Goal: Task Accomplishment & Management: Complete application form

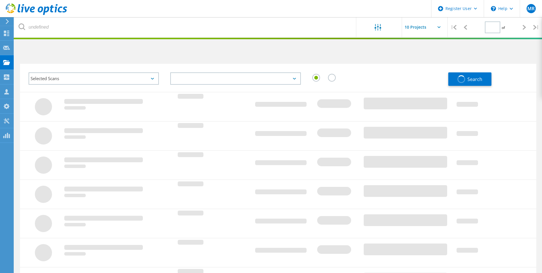
type input "1"
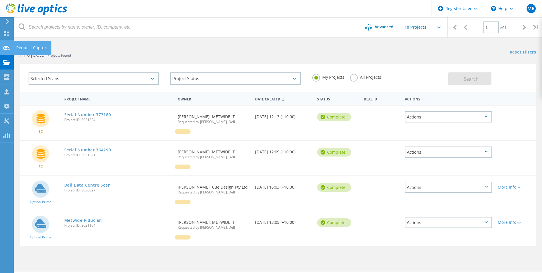
click at [5, 46] on use at bounding box center [6, 47] width 7 height 4
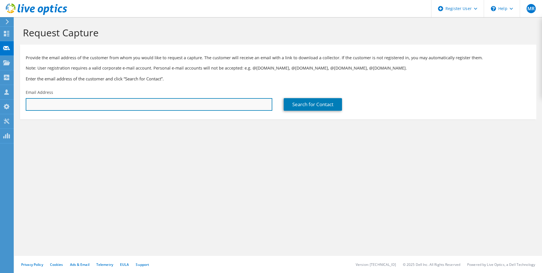
click at [66, 105] on input "text" at bounding box center [149, 104] width 247 height 13
paste input "[PERSON_NAME][EMAIL_ADDRESS][DOMAIN_NAME]"
type input "[PERSON_NAME][EMAIL_ADDRESS][DOMAIN_NAME]"
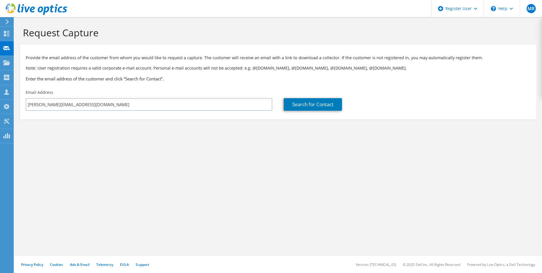
click at [147, 154] on div "Request Capture Provide the email address of the customer from whom you would l…" at bounding box center [278, 144] width 528 height 255
click at [308, 106] on link "Search for Contact" at bounding box center [313, 104] width 58 height 13
type input "Garmin International"
type input "[PERSON_NAME]"
type input "Yu"
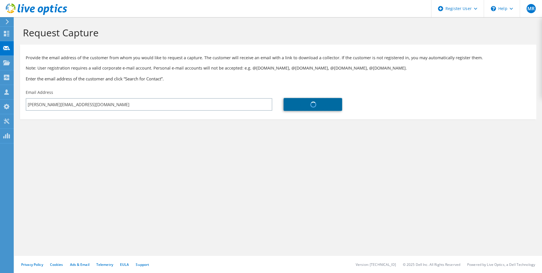
type input "[GEOGRAPHIC_DATA]"
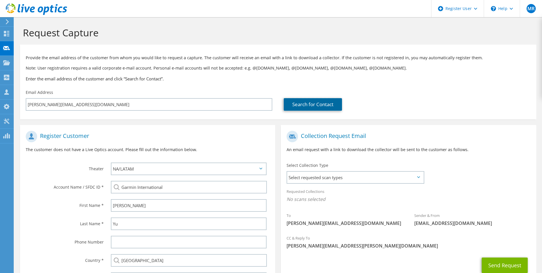
scroll to position [29, 0]
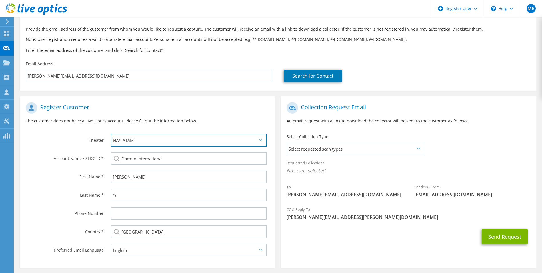
click at [200, 140] on select "APJ EMEA NA/LATAM" at bounding box center [189, 140] width 156 height 13
select select "1"
click at [111, 134] on select "APJ EMEA NA/LATAM" at bounding box center [189, 140] width 156 height 13
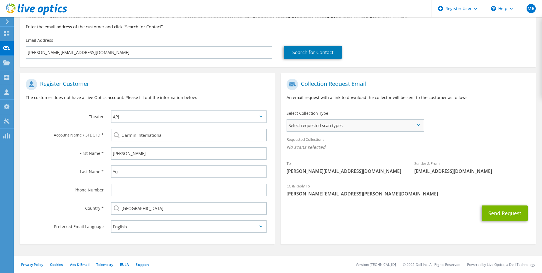
click at [324, 125] on span "Select requested scan types" at bounding box center [355, 124] width 136 height 11
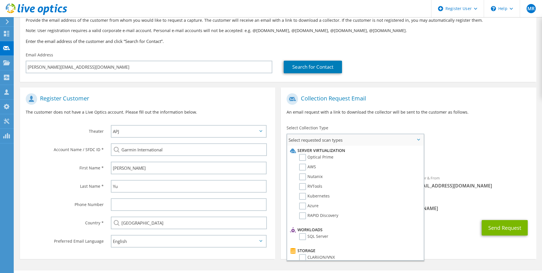
scroll to position [23, 0]
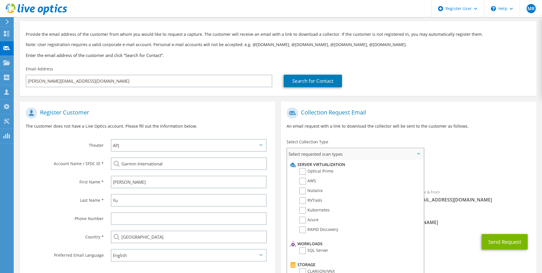
click at [293, 165] on use at bounding box center [293, 164] width 6 height 5
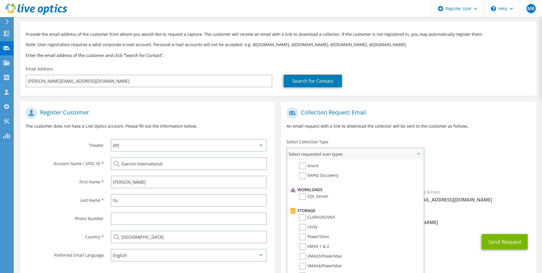
scroll to position [0, 0]
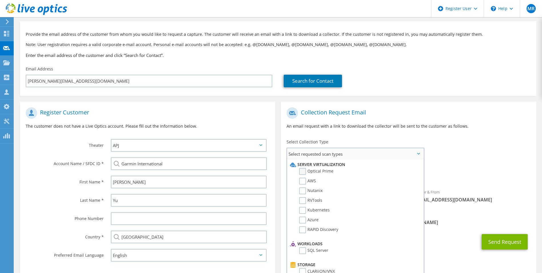
click at [303, 171] on label "Optical Prime" at bounding box center [316, 171] width 34 height 7
click at [0, 0] on input "Optical Prime" at bounding box center [0, 0] width 0 height 0
click at [420, 119] on h1 "Collection Request Email" at bounding box center [407, 112] width 241 height 11
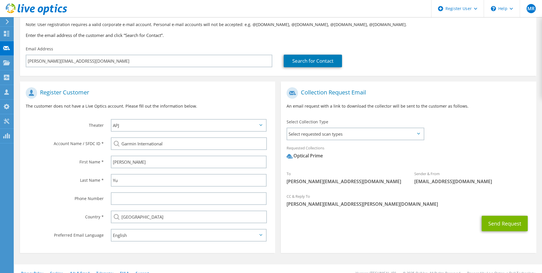
scroll to position [52, 0]
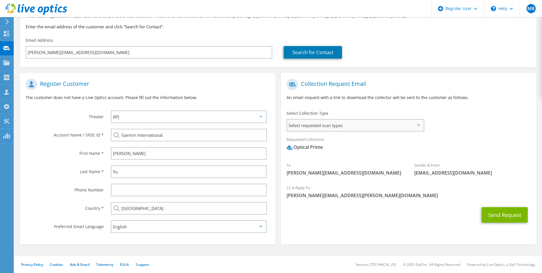
click at [371, 125] on span "Select requested scan types" at bounding box center [355, 124] width 136 height 11
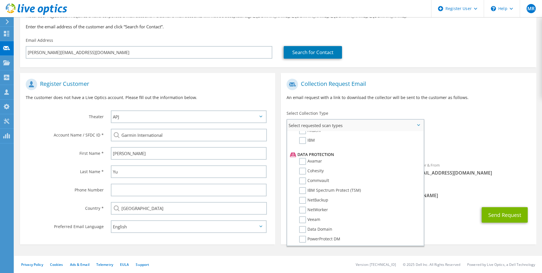
scroll to position [252, 0]
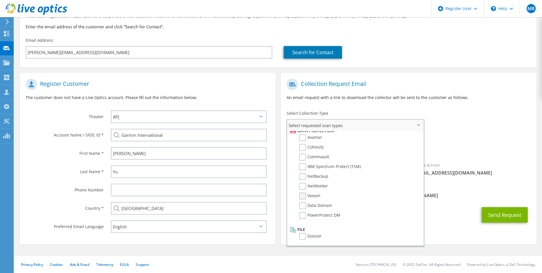
click at [304, 196] on label "Veeam" at bounding box center [309, 195] width 21 height 7
click at [0, 0] on input "Veeam" at bounding box center [0, 0] width 0 height 0
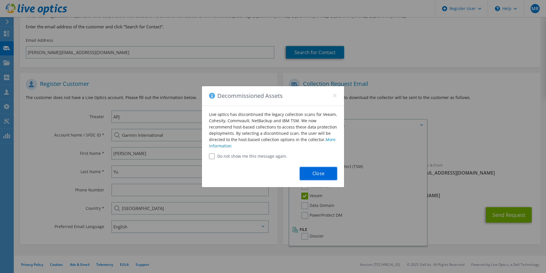
click at [321, 169] on button "Close" at bounding box center [318, 173] width 37 height 13
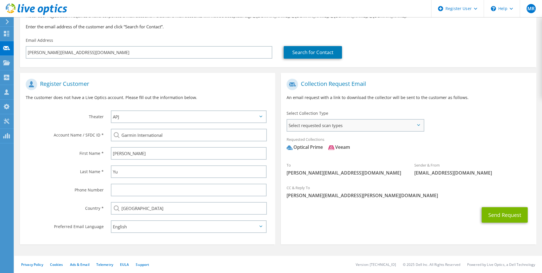
click at [362, 123] on span "Select requested scan types" at bounding box center [355, 124] width 136 height 11
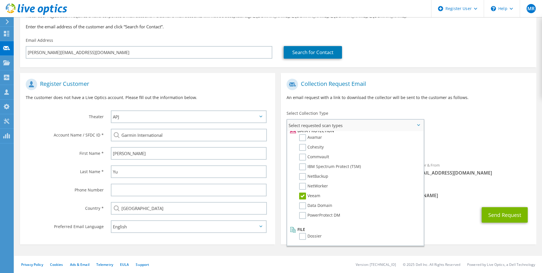
click at [305, 195] on label "Veeam" at bounding box center [309, 195] width 21 height 7
click at [0, 0] on input "Veeam" at bounding box center [0, 0] width 0 height 0
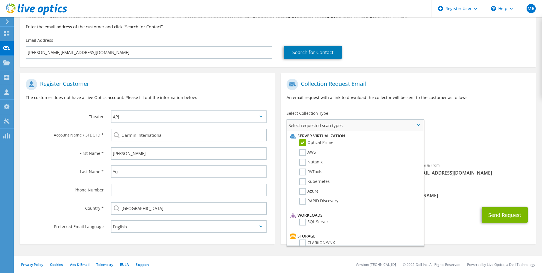
click at [294, 136] on use at bounding box center [293, 136] width 6 height 5
click at [313, 135] on li "Server Virtualization" at bounding box center [355, 135] width 132 height 7
click at [372, 87] on h1 "Collection Request Email" at bounding box center [407, 84] width 241 height 11
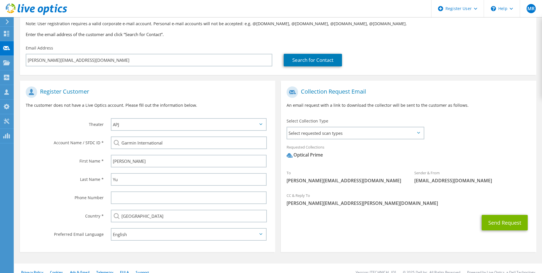
scroll to position [52, 0]
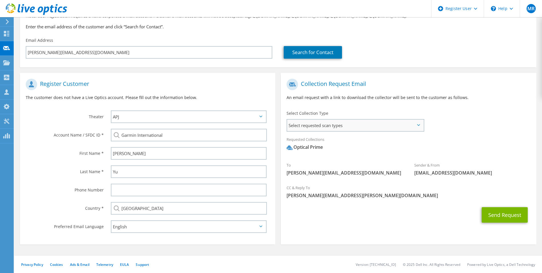
click at [352, 125] on span "Select requested scan types" at bounding box center [355, 124] width 136 height 11
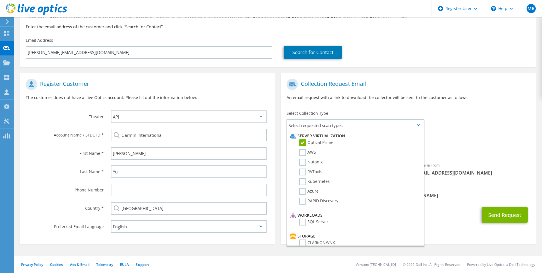
click at [466, 147] on span "Optical Prime" at bounding box center [409, 148] width 244 height 9
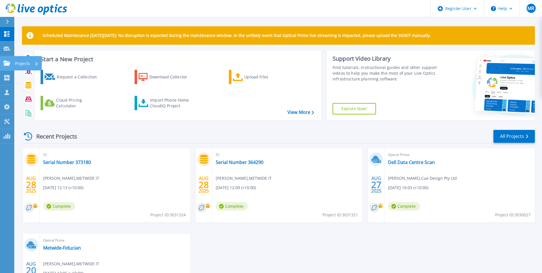
click at [7, 64] on icon at bounding box center [6, 63] width 7 height 5
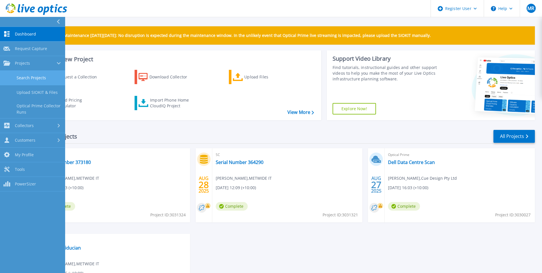
click at [28, 75] on link "Search Projects" at bounding box center [32, 78] width 65 height 15
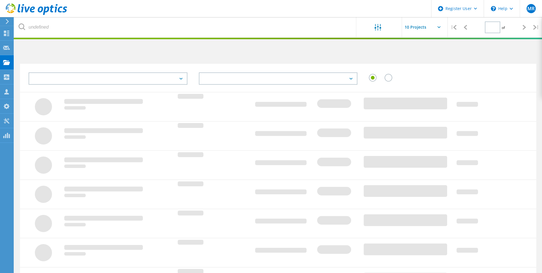
type input "1"
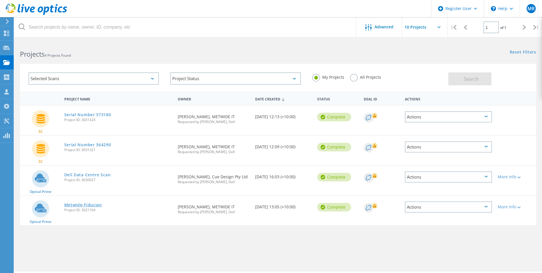
click at [80, 205] on link "Metwide-Fiducian" at bounding box center [83, 205] width 38 height 4
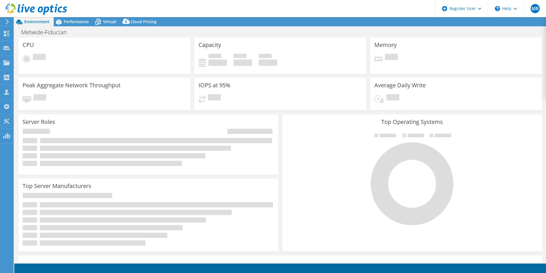
select select "[GEOGRAPHIC_DATA]"
select select "AUD"
